Goal: Task Accomplishment & Management: Manage account settings

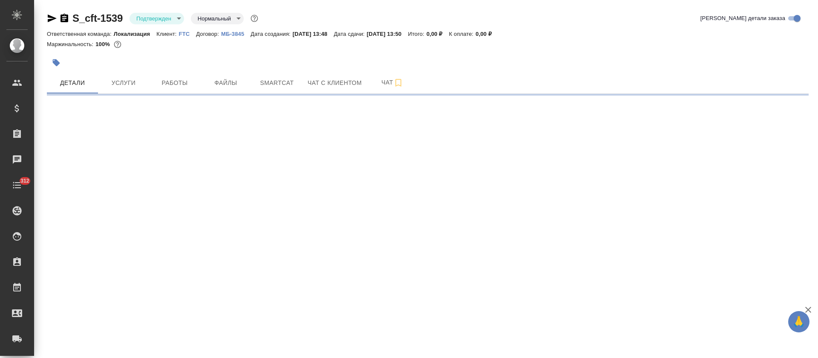
select select "RU"
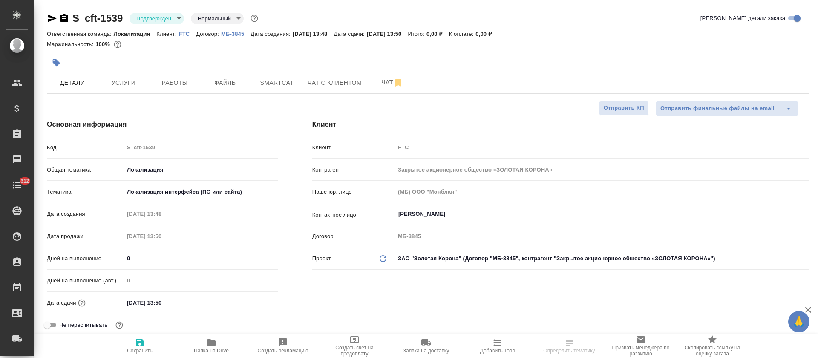
type textarea "x"
type input "[PERSON_NAME]"
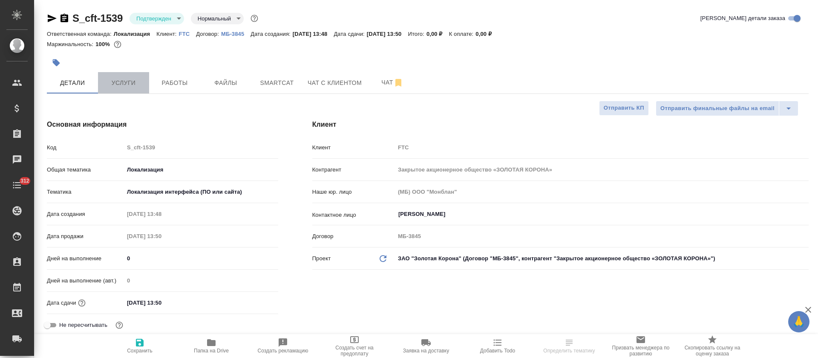
click at [127, 75] on button "Услуги" at bounding box center [123, 82] width 51 height 21
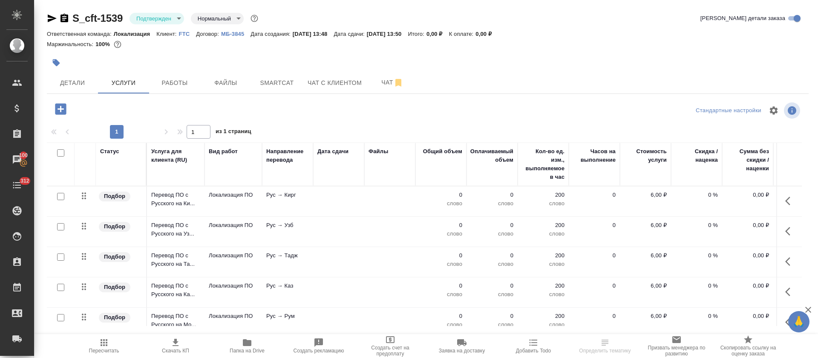
click at [279, 96] on div "S_cft-1539 Подтвержден confirmed Нормальный normal Кратко детали заказа Ответст…" at bounding box center [427, 173] width 771 height 347
click at [281, 89] on button "Smartcat" at bounding box center [276, 82] width 51 height 21
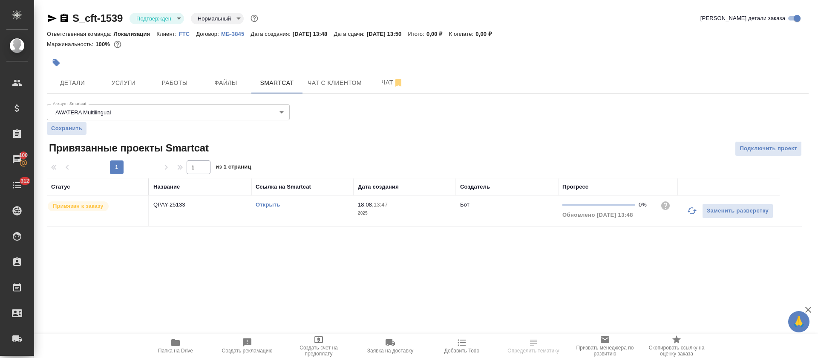
click at [268, 205] on link "Открыть" at bounding box center [268, 204] width 24 height 6
click at [176, 15] on body "🙏 .cls-1 fill:#fff; AWATERA Tretyakova Olga Клиенты Спецификации Заказы 100 Чат…" at bounding box center [409, 179] width 818 height 358
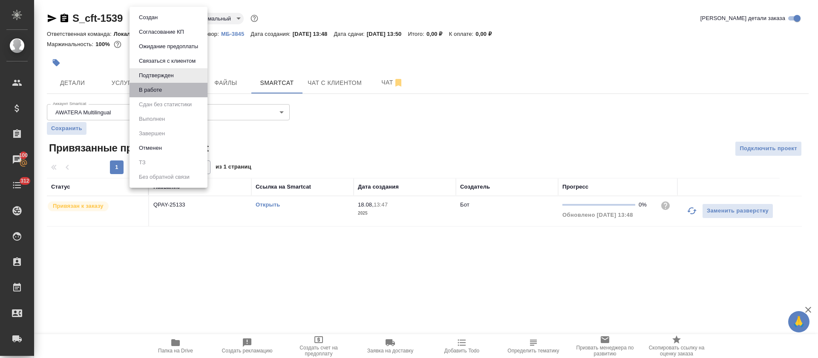
click at [183, 92] on li "В работе" at bounding box center [169, 90] width 78 height 14
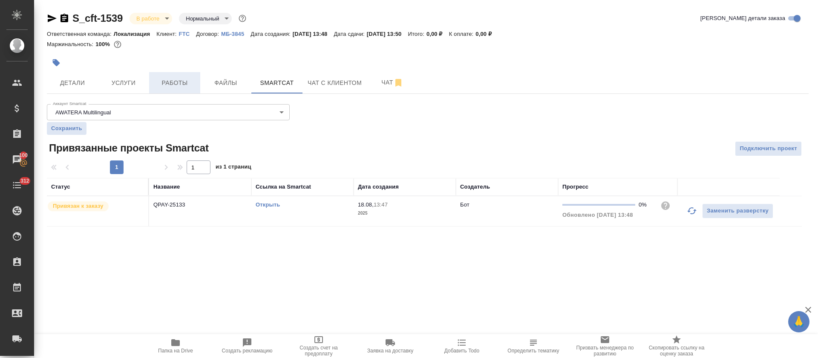
click at [179, 82] on span "Работы" at bounding box center [174, 83] width 41 height 11
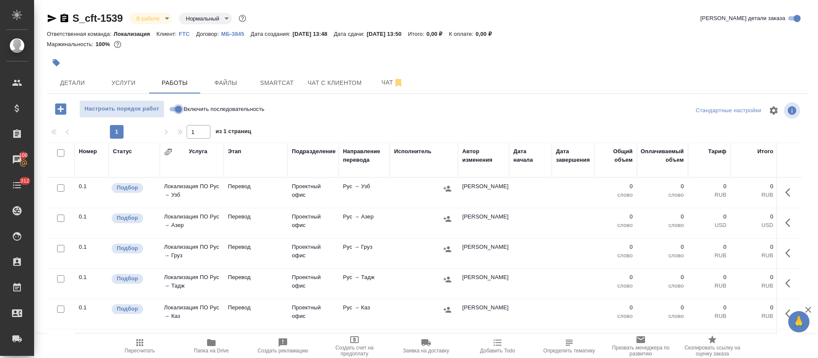
click at [179, 106] on input "Включить последовательность" at bounding box center [178, 109] width 31 height 10
checkbox input "true"
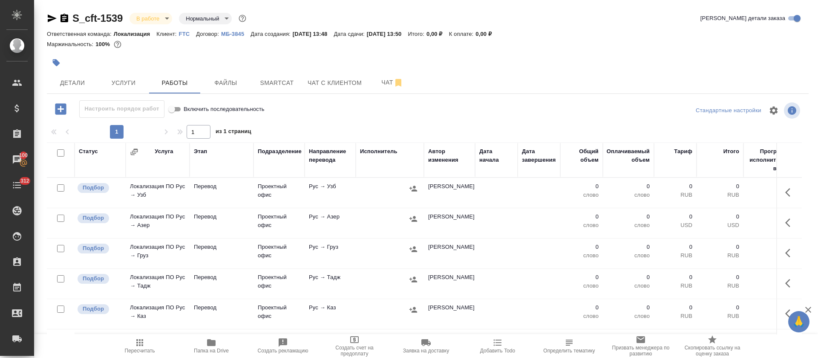
click at [62, 153] on input "checkbox" at bounding box center [60, 152] width 7 height 7
checkbox input "true"
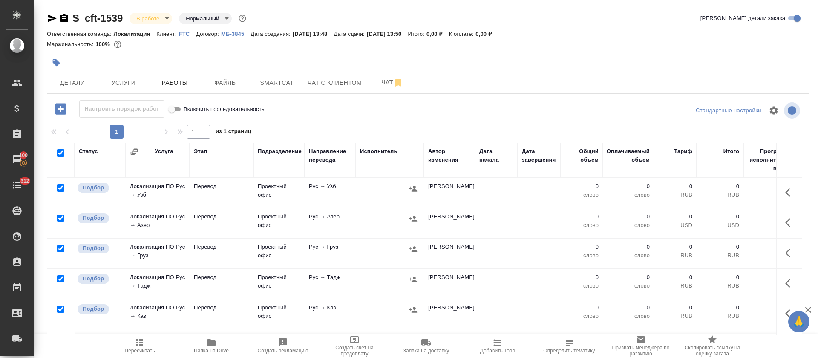
checkbox input "true"
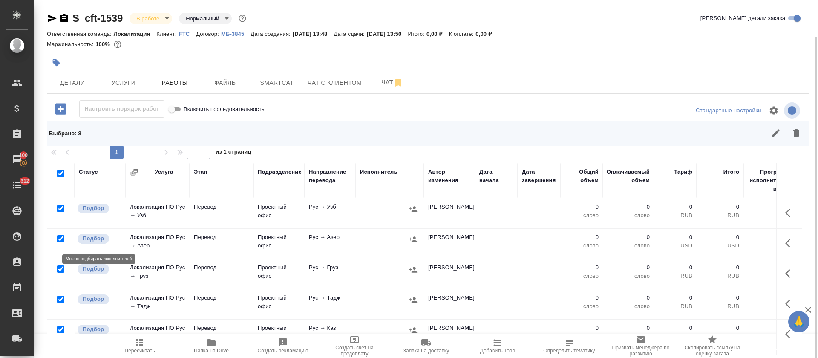
scroll to position [95, 0]
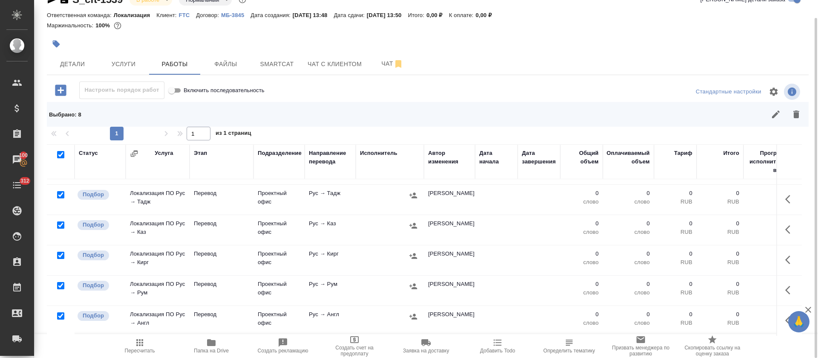
click at [59, 312] on input "checkbox" at bounding box center [60, 315] width 7 height 7
checkbox input "false"
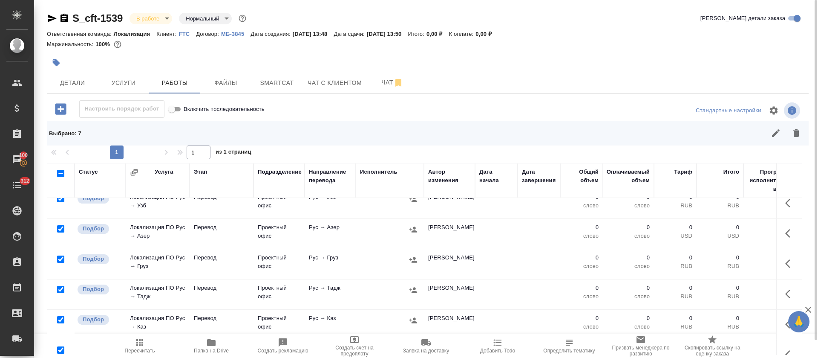
scroll to position [0, 0]
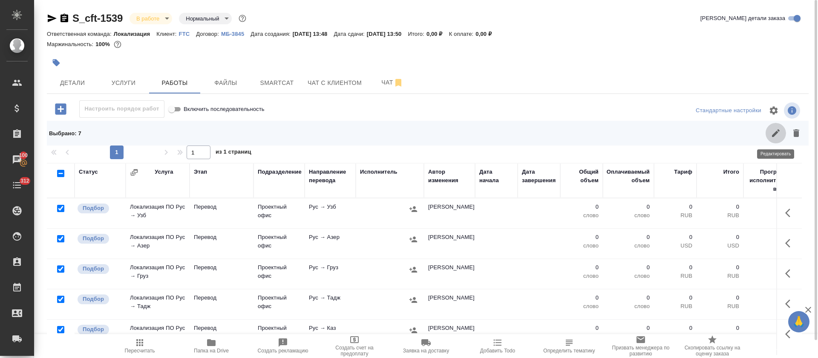
click at [777, 136] on icon "button" at bounding box center [776, 133] width 10 height 10
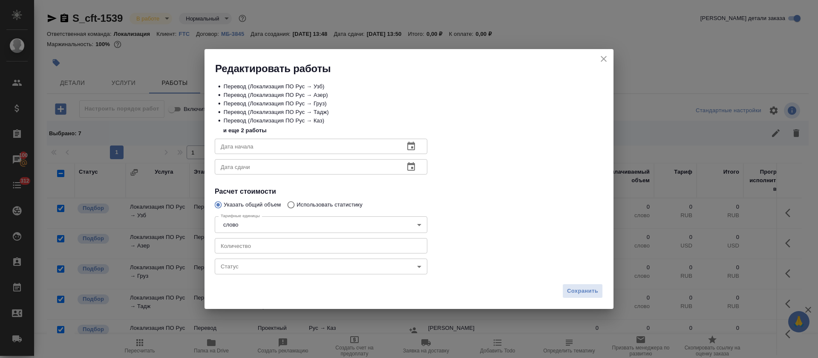
click at [288, 245] on input "number" at bounding box center [321, 245] width 213 height 15
type input "4"
click at [409, 151] on icon "button" at bounding box center [411, 146] width 10 height 10
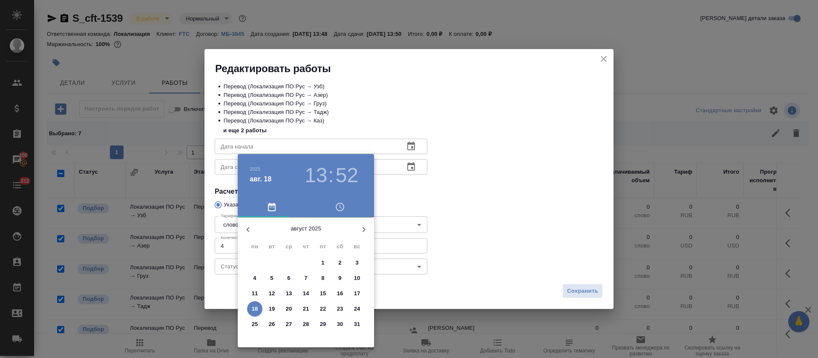
click at [251, 307] on span "18" at bounding box center [254, 308] width 15 height 9
type input "18.08.2025 13:52"
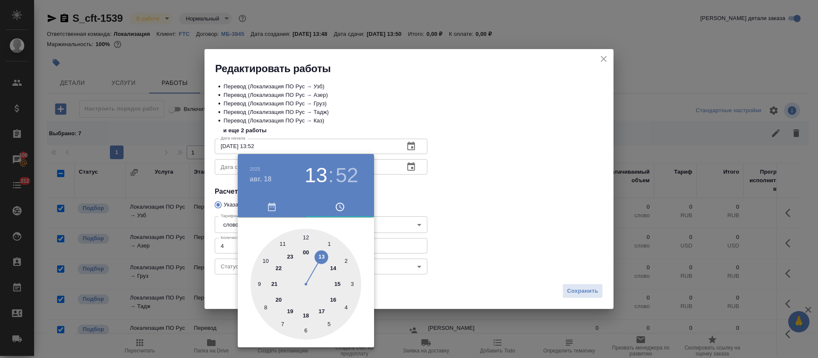
click at [435, 163] on div at bounding box center [409, 179] width 818 height 358
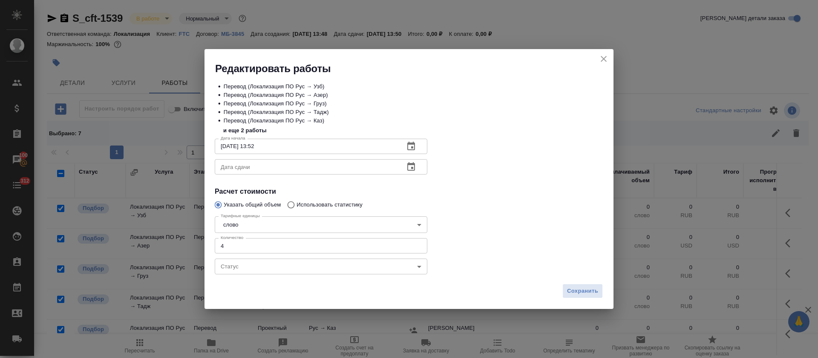
click at [410, 168] on icon "button" at bounding box center [411, 167] width 10 height 10
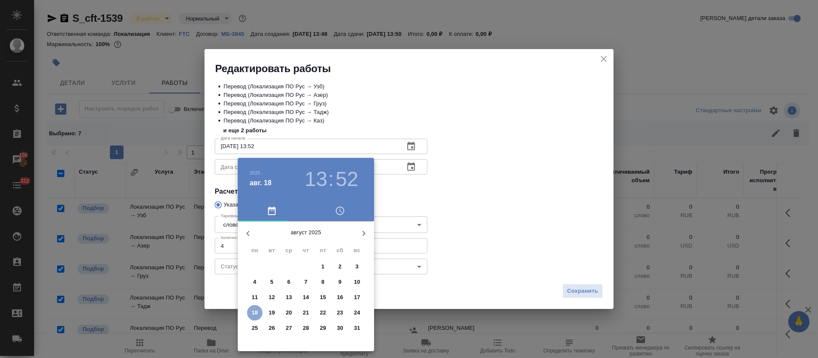
click at [257, 314] on p "18" at bounding box center [255, 312] width 6 height 9
type input "18.08.2025 13:52"
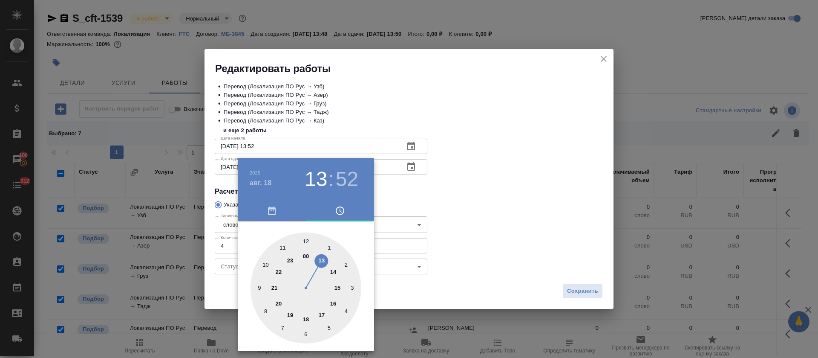
click at [531, 90] on div at bounding box center [409, 179] width 818 height 358
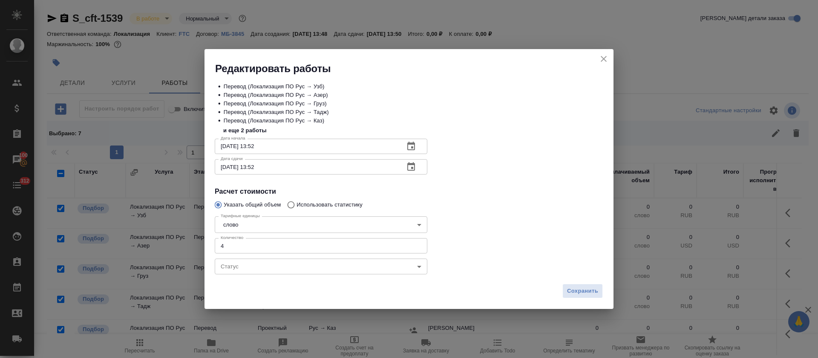
click at [603, 59] on icon "close" at bounding box center [604, 59] width 6 height 6
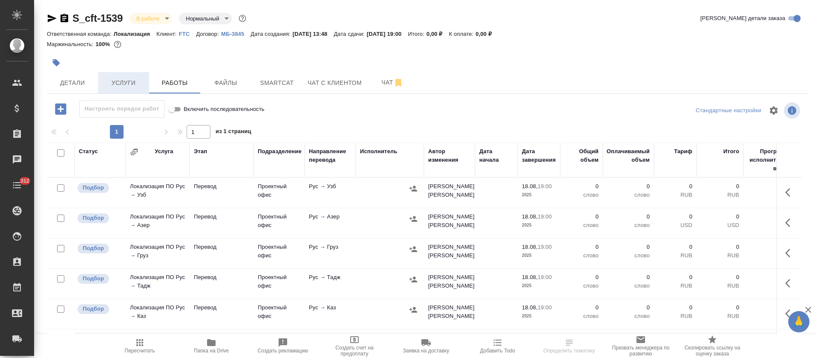
click at [138, 86] on span "Услуги" at bounding box center [123, 83] width 41 height 11
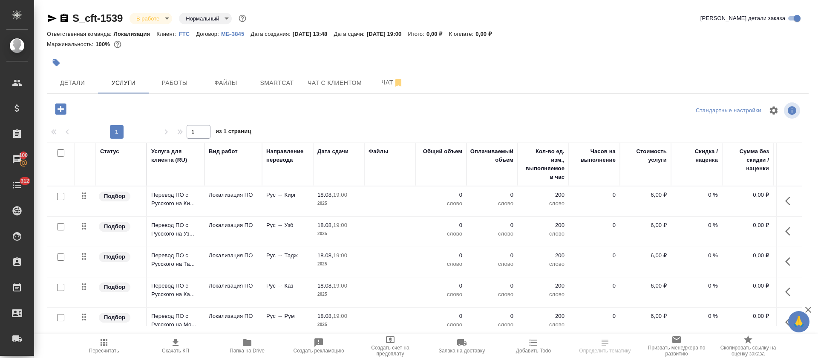
scroll to position [147, 0]
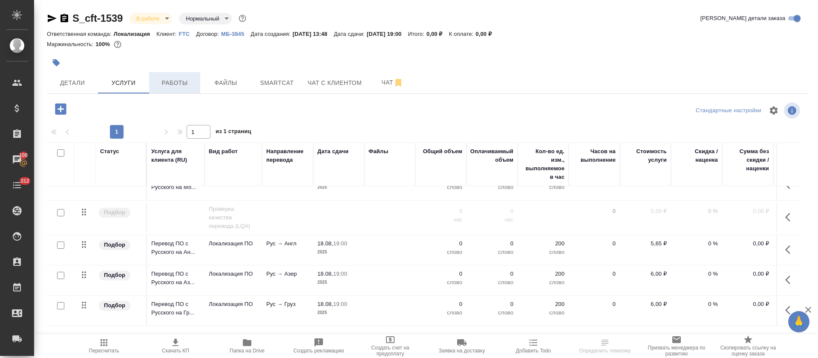
click at [175, 84] on span "Работы" at bounding box center [174, 83] width 41 height 11
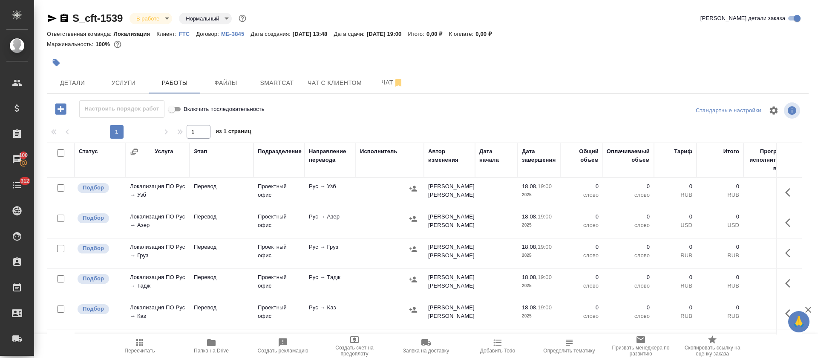
scroll to position [95, 0]
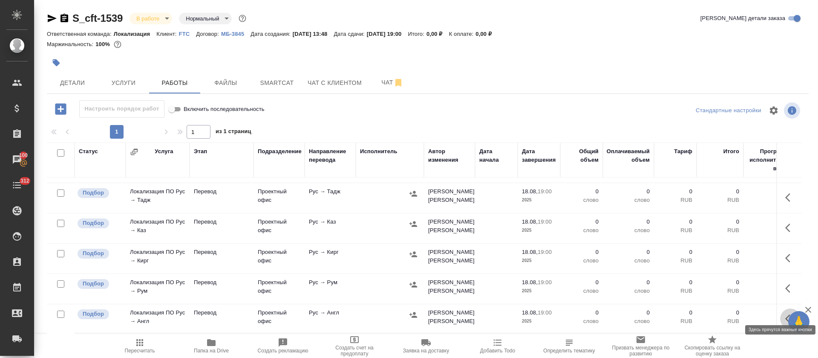
click at [780, 309] on button "button" at bounding box center [790, 318] width 20 height 20
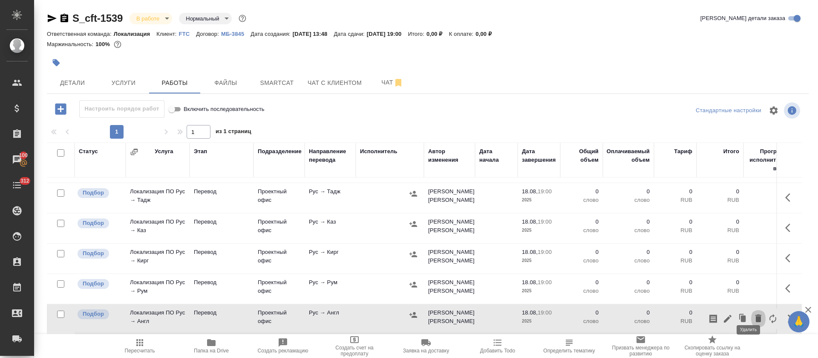
click at [754, 313] on icon "button" at bounding box center [759, 318] width 10 height 10
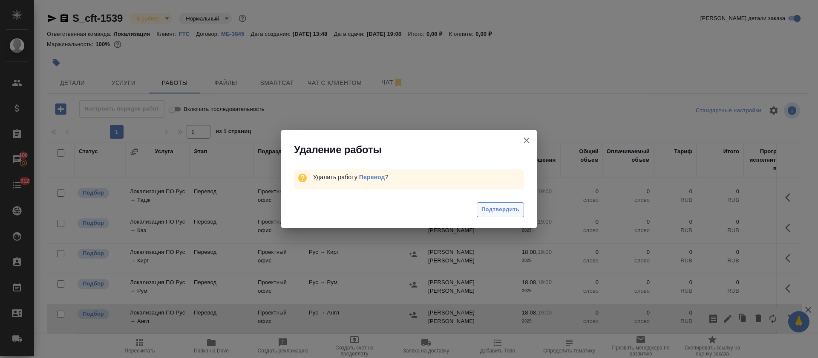
click at [482, 210] on span "Подтвердить" at bounding box center [501, 210] width 38 height 10
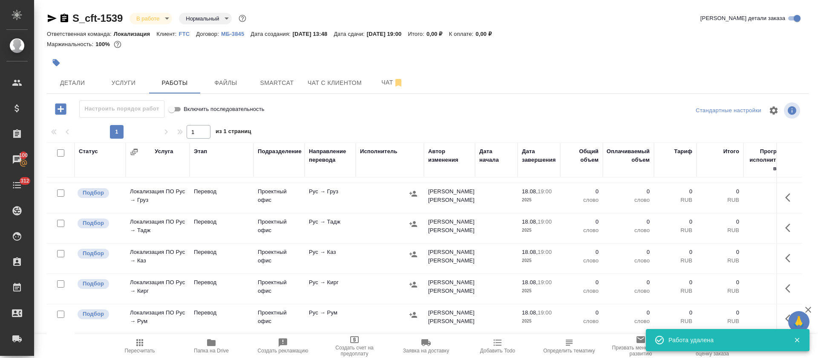
scroll to position [65, 0]
click at [61, 153] on input "checkbox" at bounding box center [60, 152] width 7 height 7
checkbox input "true"
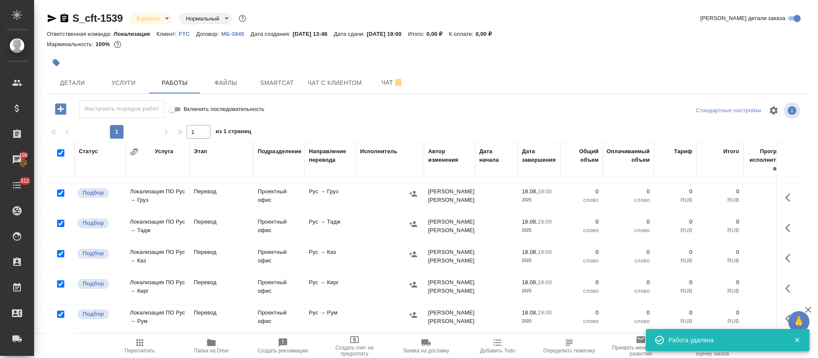
checkbox input "true"
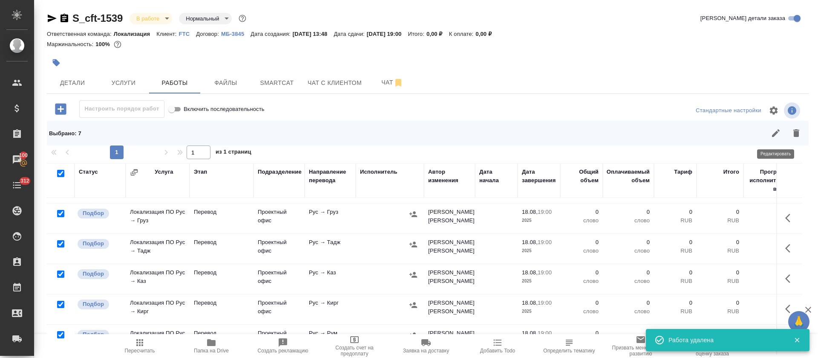
click at [776, 126] on button "button" at bounding box center [776, 133] width 20 height 20
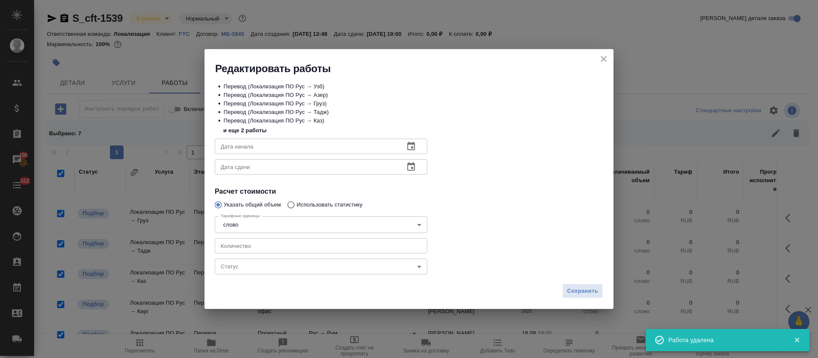
click at [244, 252] on input "number" at bounding box center [321, 245] width 213 height 15
type input "4"
click at [407, 143] on icon "button" at bounding box center [411, 146] width 10 height 10
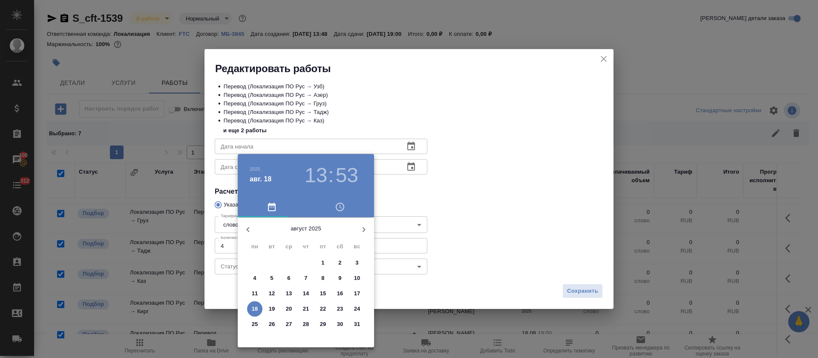
click at [256, 307] on p "18" at bounding box center [255, 308] width 6 height 9
type input "18.08.2025 13:53"
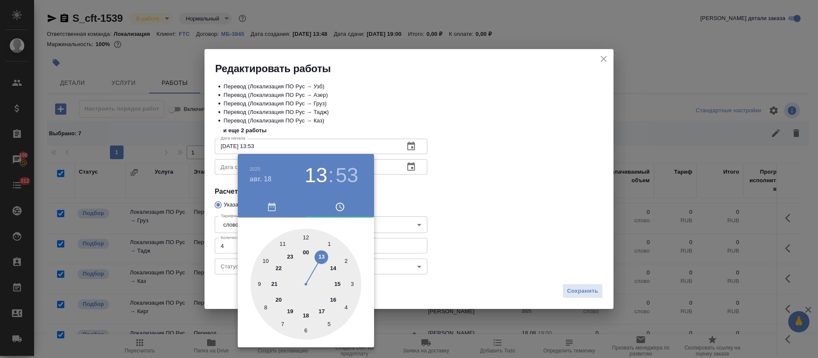
click at [423, 196] on div at bounding box center [409, 179] width 818 height 358
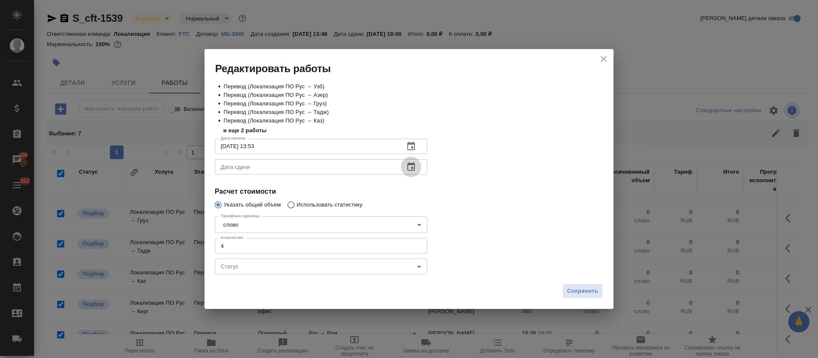
click at [413, 170] on icon "button" at bounding box center [411, 166] width 8 height 9
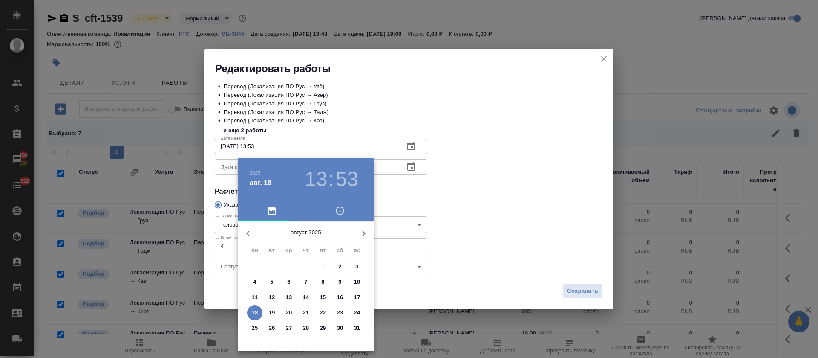
click at [257, 312] on p "18" at bounding box center [255, 312] width 6 height 9
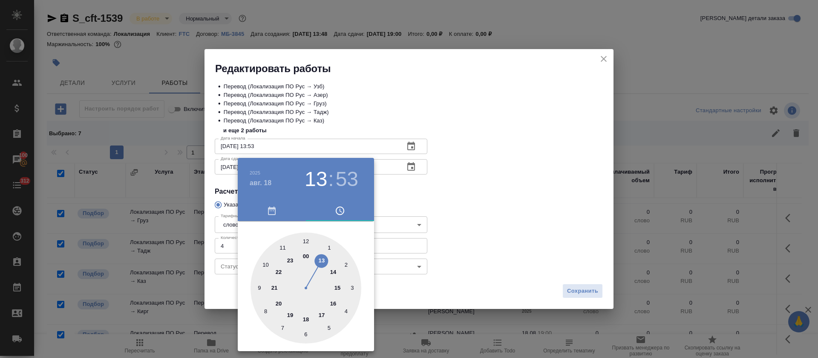
click at [320, 315] on div at bounding box center [306, 287] width 111 height 111
click at [305, 240] on div at bounding box center [306, 287] width 111 height 111
type input "18.08.2025 17:00"
click at [501, 194] on div at bounding box center [409, 179] width 818 height 358
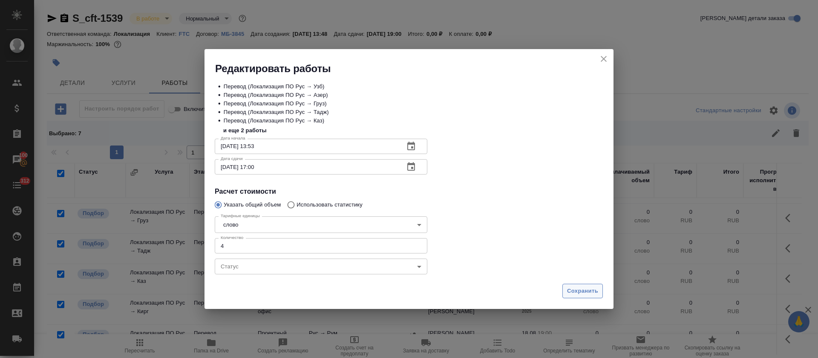
click at [576, 286] on span "Сохранить" at bounding box center [582, 291] width 31 height 10
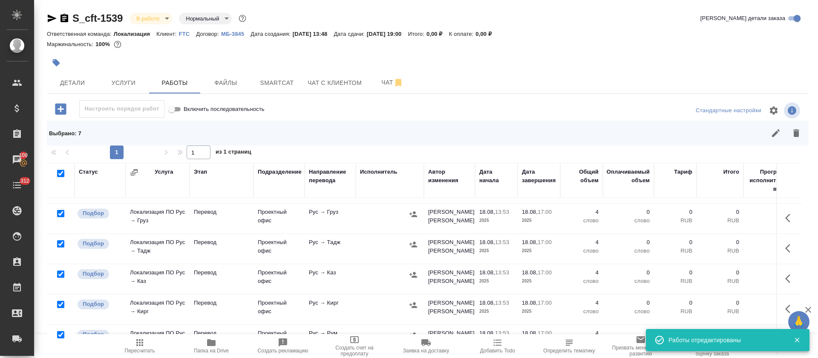
click at [140, 346] on icon "button" at bounding box center [140, 342] width 10 height 10
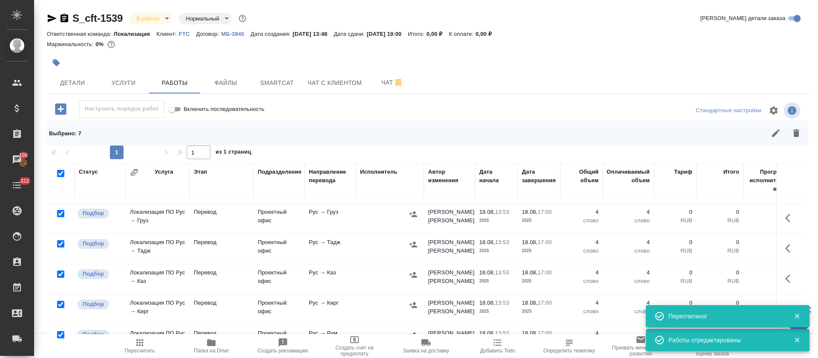
scroll to position [0, 0]
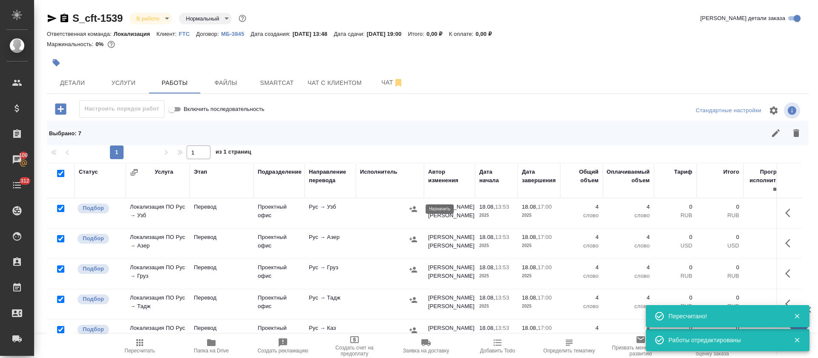
click at [413, 208] on icon "button" at bounding box center [413, 209] width 9 height 9
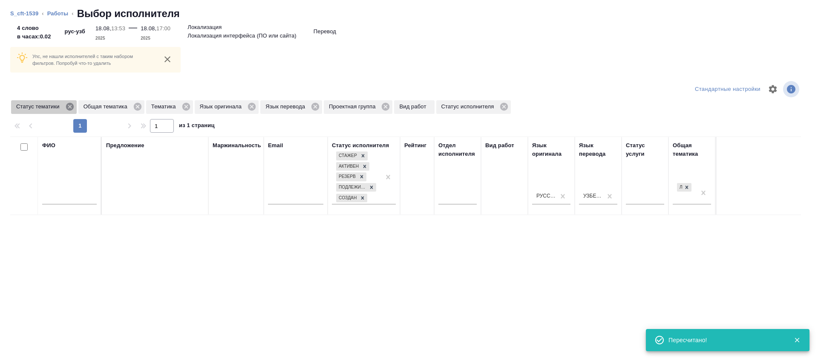
click at [67, 108] on icon at bounding box center [70, 107] width 8 height 8
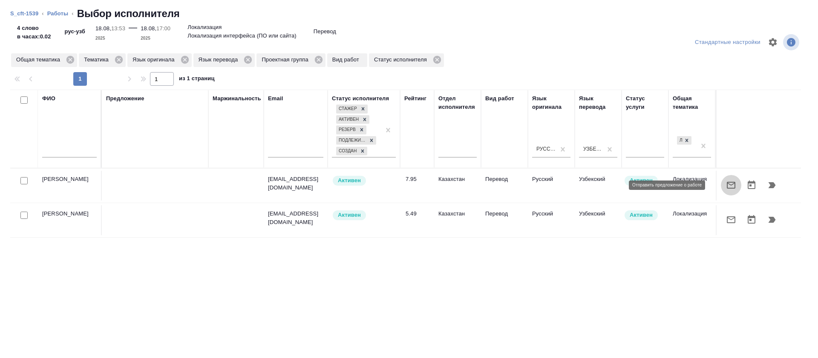
click at [726, 182] on icon "button" at bounding box center [731, 185] width 10 height 10
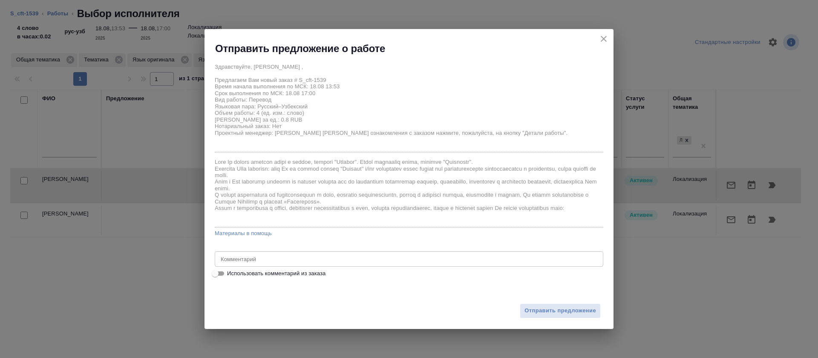
click at [237, 272] on span "Использовать комментарий из заказа" at bounding box center [276, 273] width 98 height 9
click at [231, 272] on input "Использовать комментарий из заказа" at bounding box center [215, 273] width 31 height 10
checkbox input "true"
type textarea "Анна, и ещё один, пожалуйста, https://smartcat.com/projects/7706de69-410f-4a5a-…"
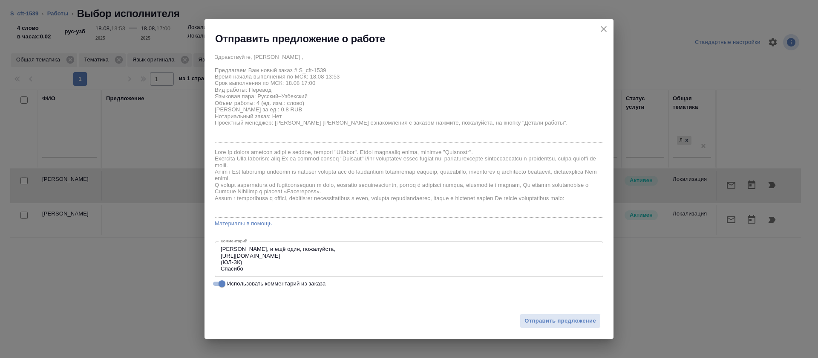
click at [243, 283] on span "Использовать комментарий из заказа" at bounding box center [276, 283] width 98 height 9
click at [237, 283] on input "Использовать комментарий из заказа" at bounding box center [222, 283] width 31 height 10
checkbox input "false"
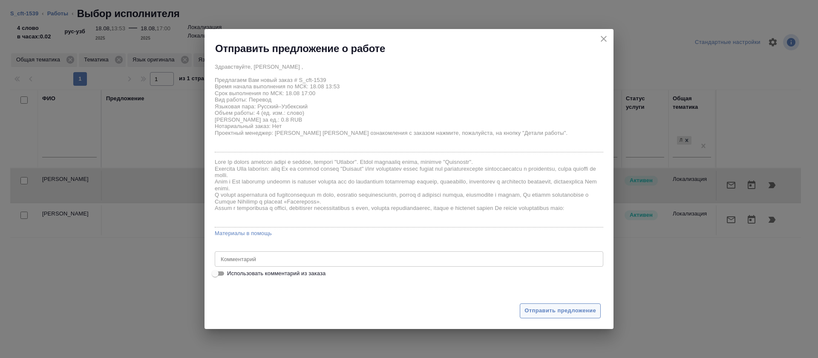
click at [547, 308] on span "Отправить предложение" at bounding box center [561, 311] width 72 height 10
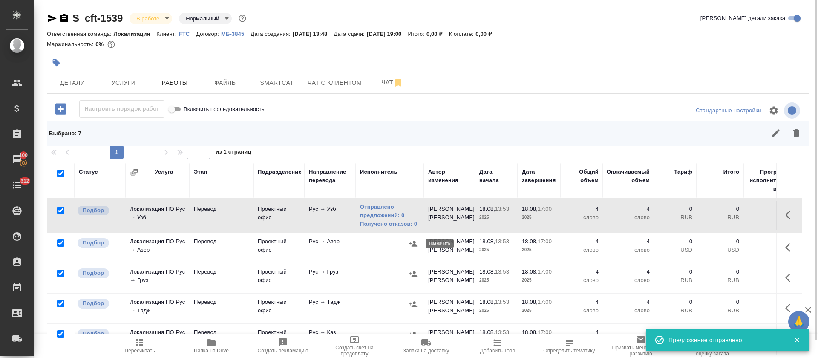
click at [416, 243] on icon "button" at bounding box center [413, 243] width 9 height 9
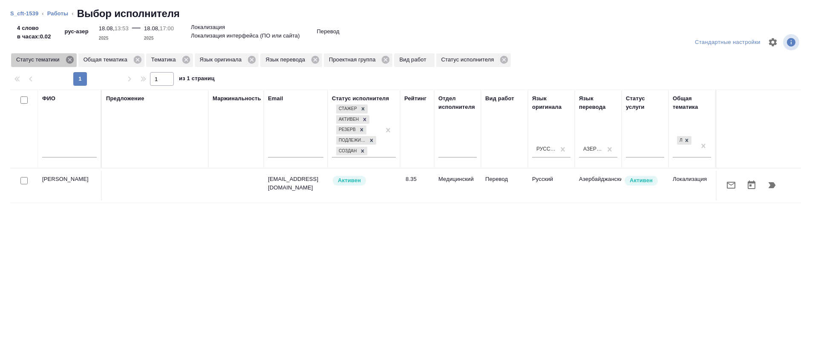
click at [67, 61] on icon at bounding box center [70, 60] width 8 height 8
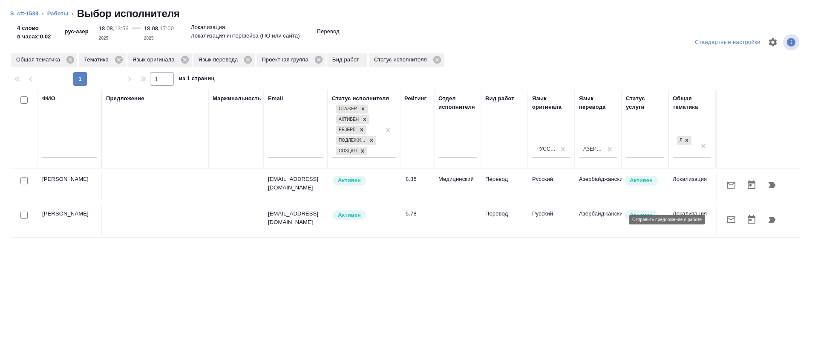
click at [726, 218] on icon "button" at bounding box center [731, 219] width 10 height 10
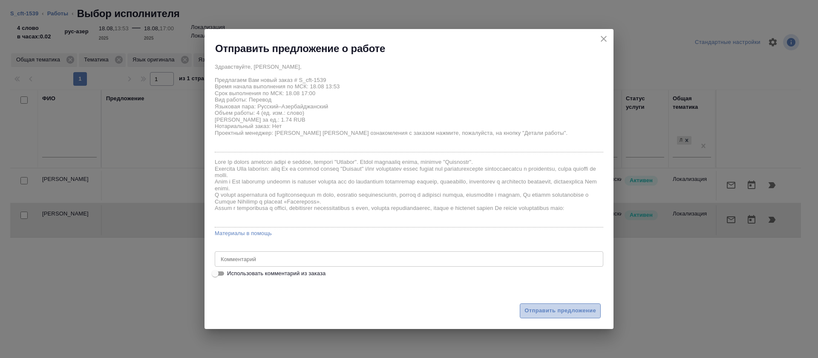
click at [551, 311] on span "Отправить предложение" at bounding box center [561, 311] width 72 height 10
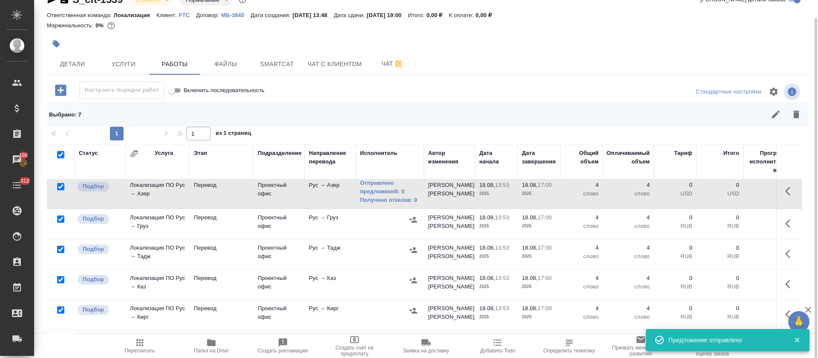
scroll to position [64, 0]
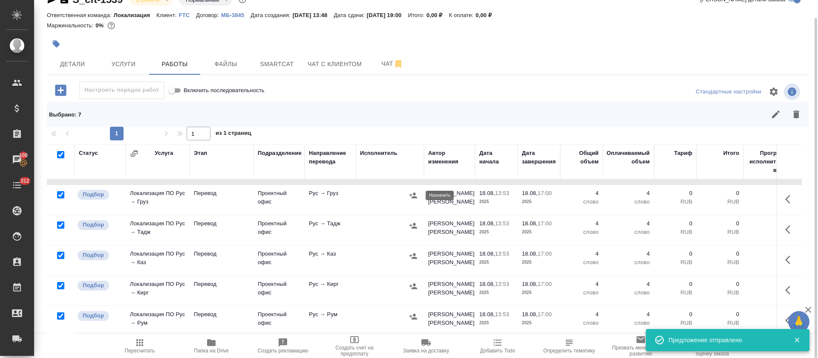
click at [415, 197] on icon "button" at bounding box center [414, 195] width 8 height 6
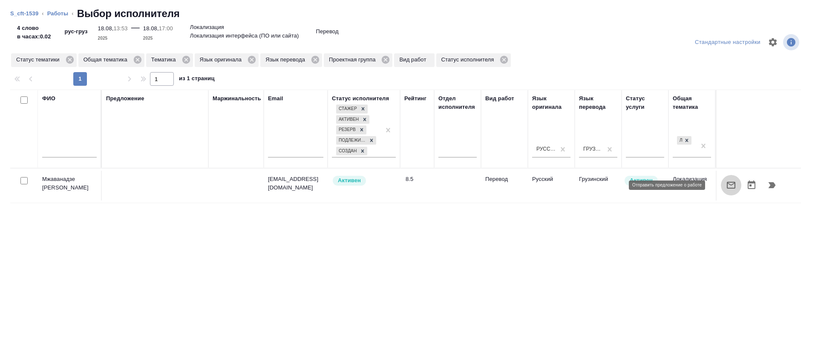
click at [727, 188] on icon "button" at bounding box center [731, 185] width 9 height 7
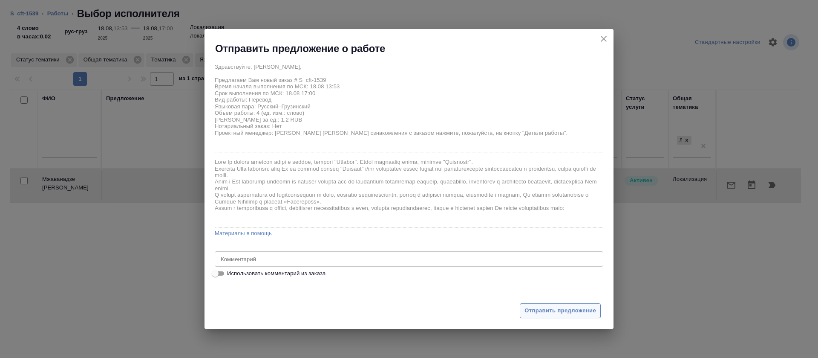
click at [529, 304] on button "Отправить предложение" at bounding box center [560, 310] width 81 height 15
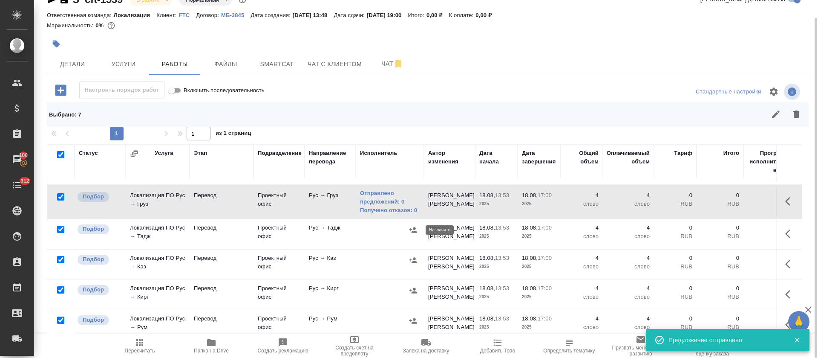
click at [414, 232] on icon "button" at bounding box center [414, 230] width 8 height 6
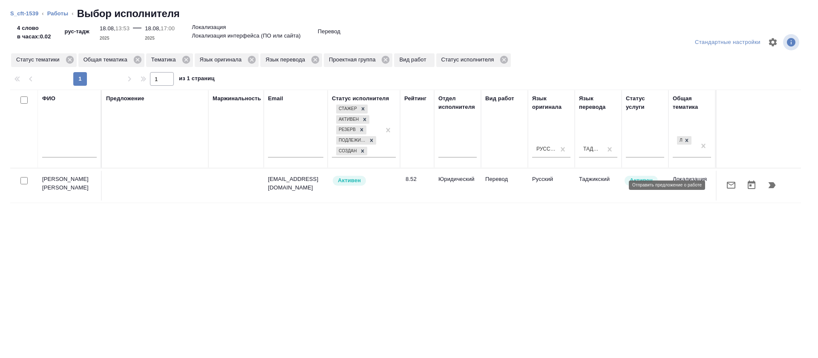
click at [727, 188] on icon "button" at bounding box center [731, 185] width 9 height 7
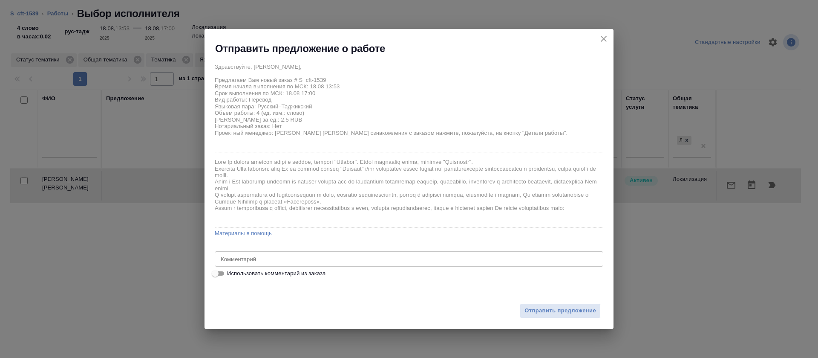
click at [531, 302] on div "Отправить предложение" at bounding box center [409, 305] width 409 height 47
click at [535, 310] on span "Отправить предложение" at bounding box center [561, 311] width 72 height 10
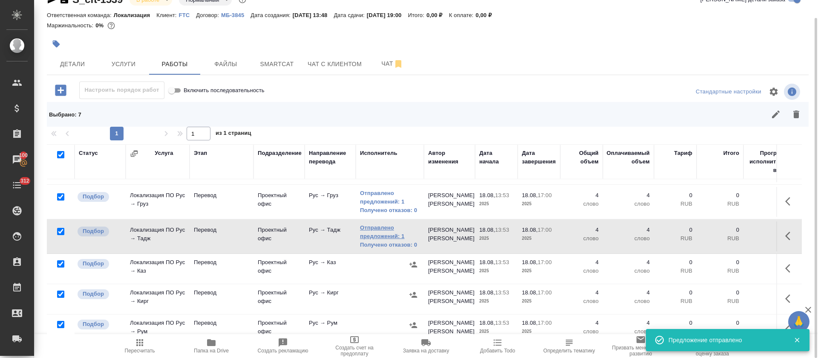
scroll to position [82, 0]
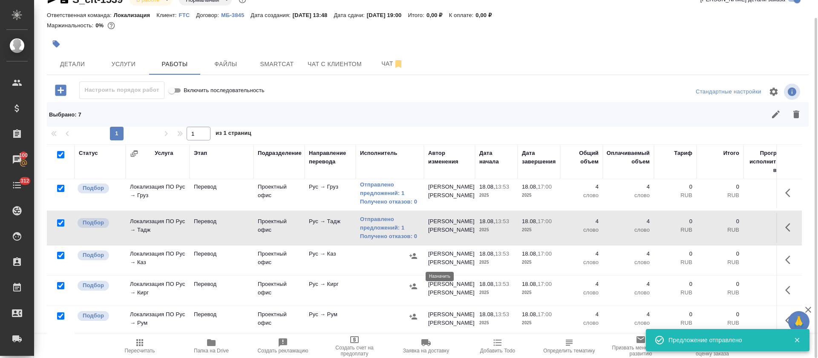
click at [413, 283] on icon "button" at bounding box center [414, 286] width 8 height 6
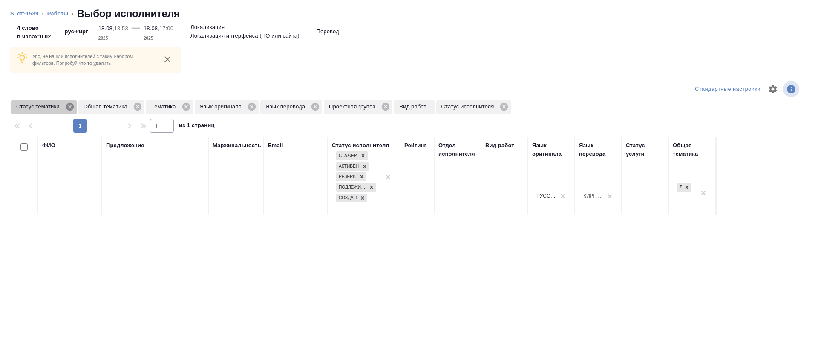
click at [72, 108] on icon at bounding box center [70, 107] width 8 height 8
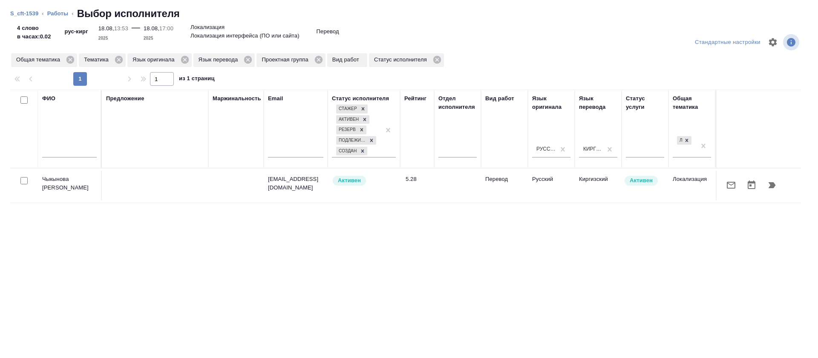
click at [721, 190] on button "button" at bounding box center [731, 185] width 20 height 20
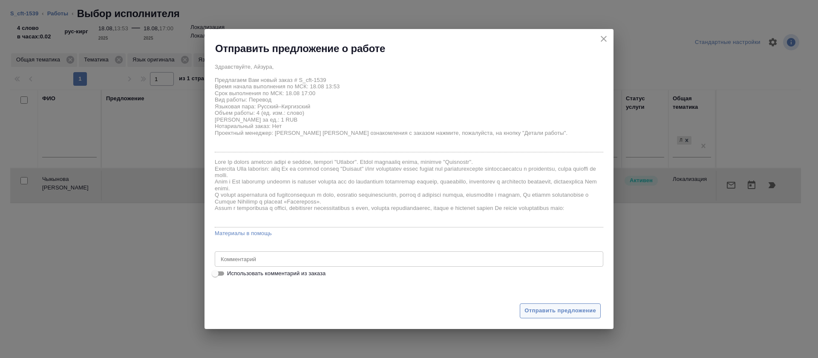
click at [550, 305] on button "Отправить предложение" at bounding box center [560, 310] width 81 height 15
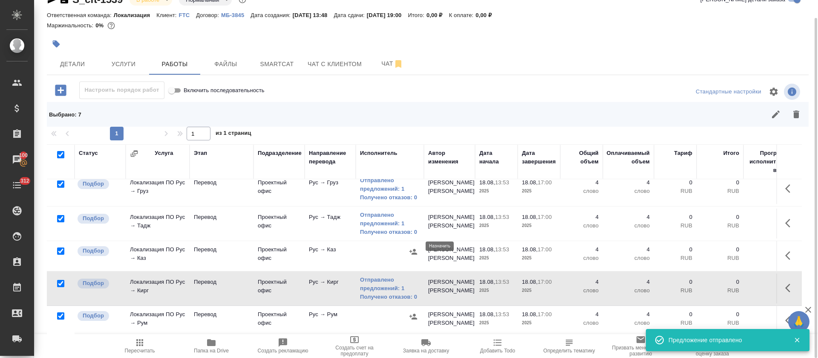
click at [413, 247] on icon "button" at bounding box center [413, 251] width 9 height 9
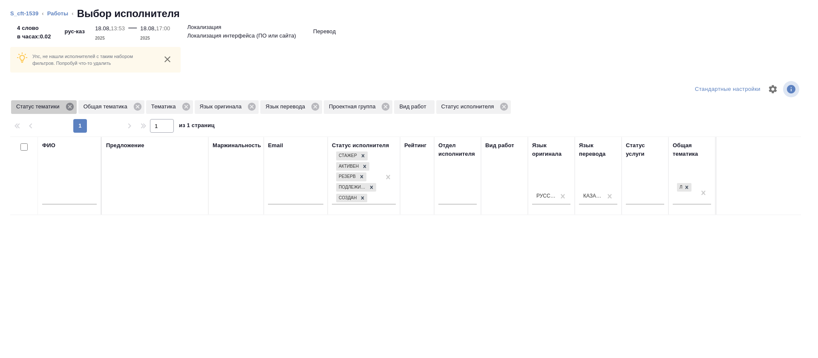
click at [68, 109] on icon at bounding box center [70, 107] width 8 height 8
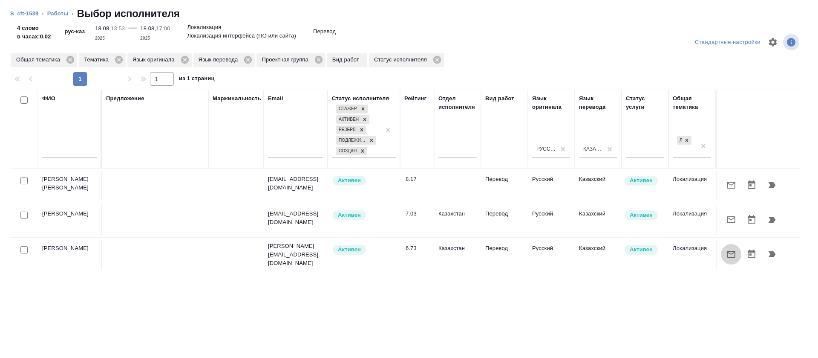
click at [721, 261] on button "button" at bounding box center [731, 254] width 20 height 20
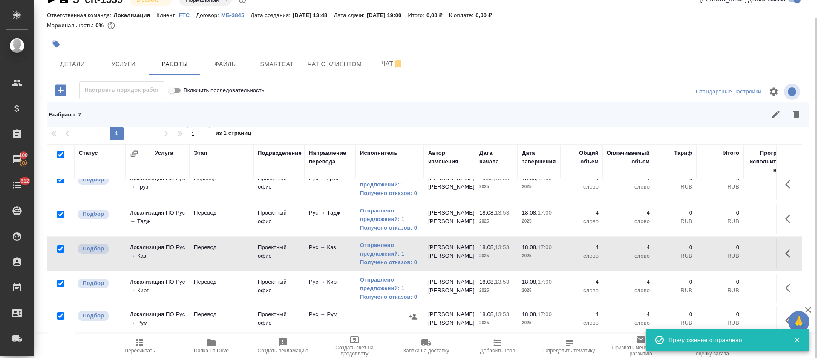
scroll to position [91, 0]
click at [412, 312] on icon "button" at bounding box center [413, 316] width 9 height 9
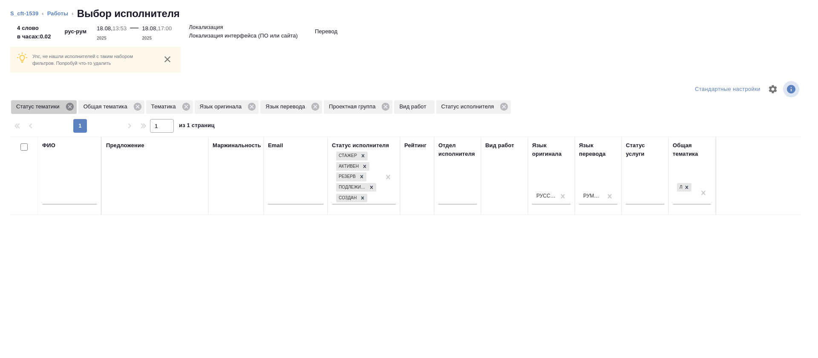
click at [69, 108] on icon at bounding box center [70, 107] width 8 height 8
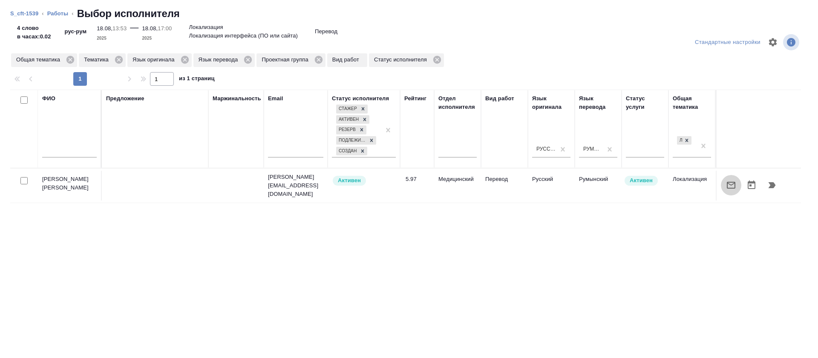
click at [726, 190] on icon "button" at bounding box center [731, 185] width 10 height 10
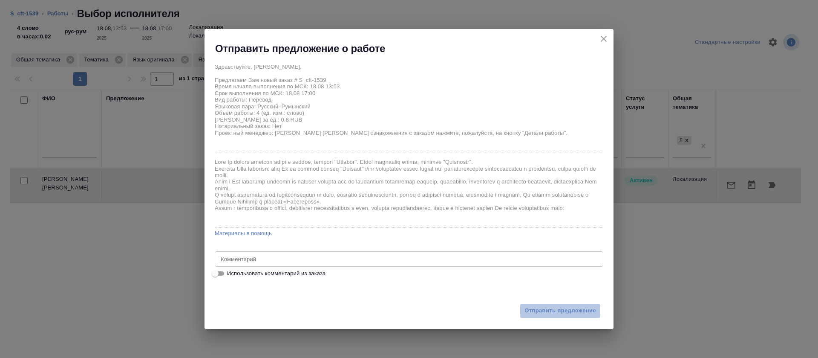
click at [532, 303] on button "Отправить предложение" at bounding box center [560, 310] width 81 height 15
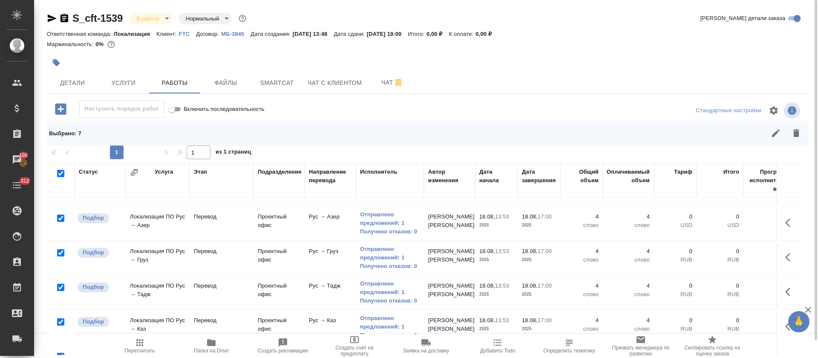
scroll to position [0, 0]
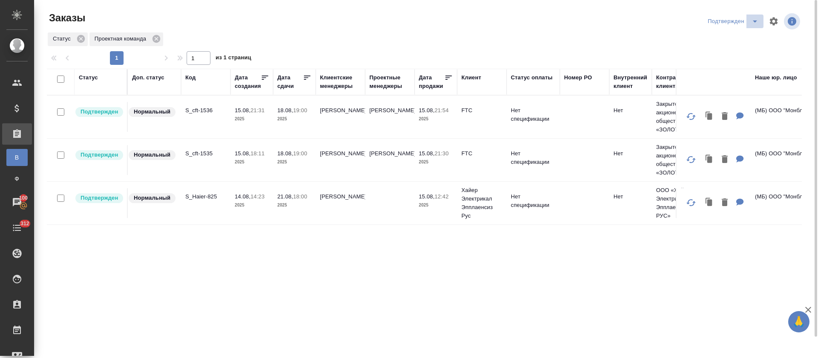
click at [754, 20] on icon "split button" at bounding box center [755, 21] width 4 height 2
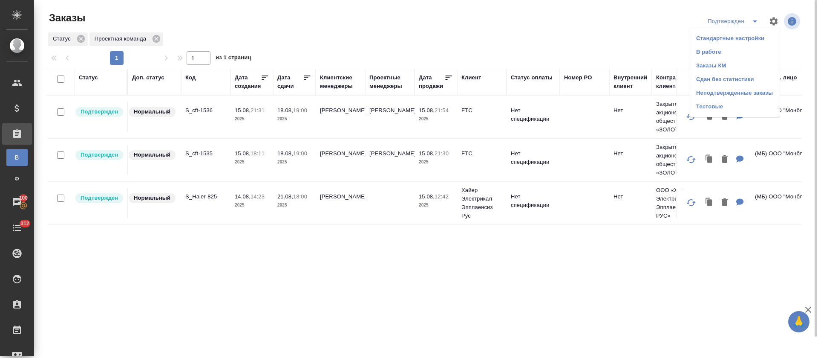
click at [740, 52] on li "В работе" at bounding box center [735, 52] width 90 height 14
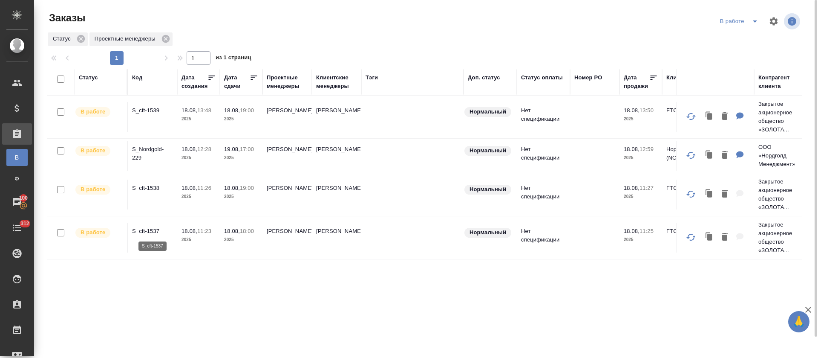
click at [153, 232] on p "S_cft-1537" at bounding box center [152, 231] width 41 height 9
click at [150, 187] on p "S_cft-1538" at bounding box center [152, 188] width 41 height 9
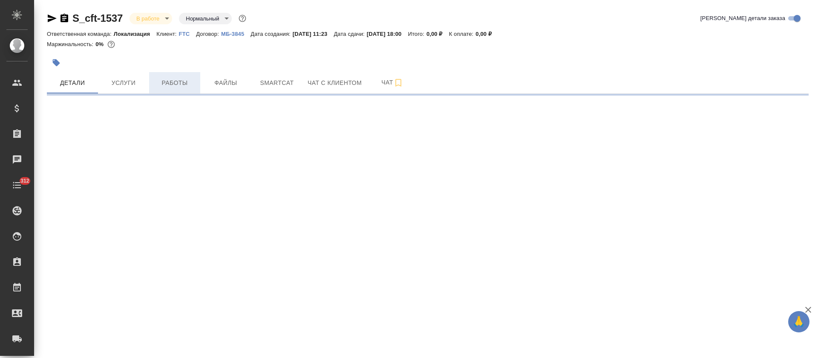
select select "RU"
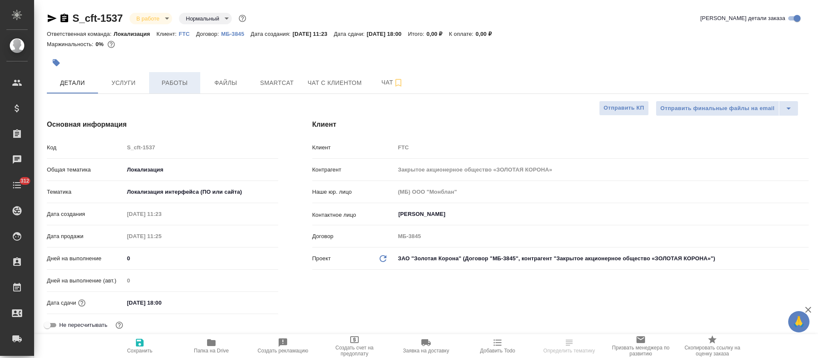
type textarea "x"
click at [176, 83] on span "Работы" at bounding box center [174, 83] width 41 height 11
type textarea "x"
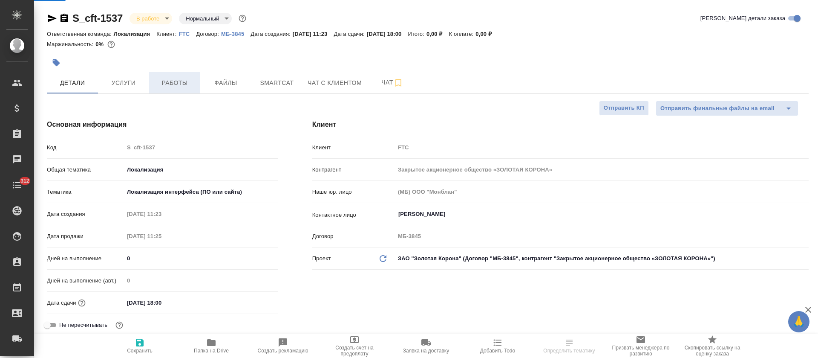
type textarea "x"
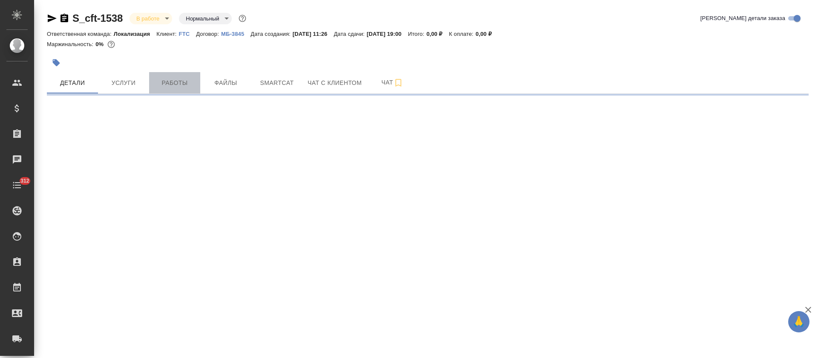
click at [172, 89] on button "Работы" at bounding box center [174, 82] width 51 height 21
